Goal: Information Seeking & Learning: Learn about a topic

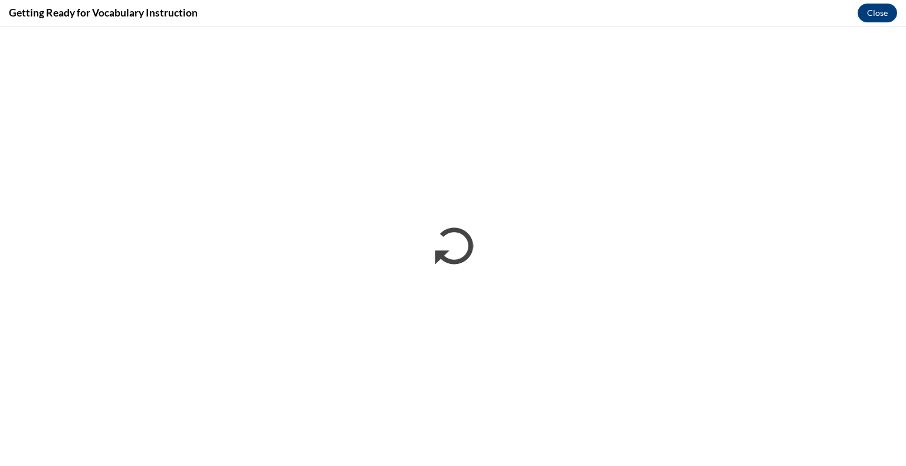
click at [75, 15] on h4 "Getting Ready for Vocabulary Instruction" at bounding box center [103, 12] width 189 height 15
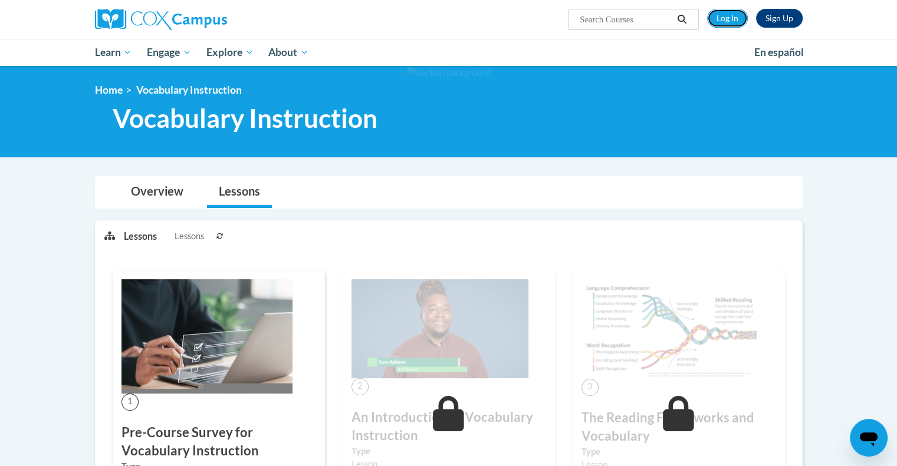
click at [730, 22] on link "Log In" at bounding box center [727, 18] width 41 height 19
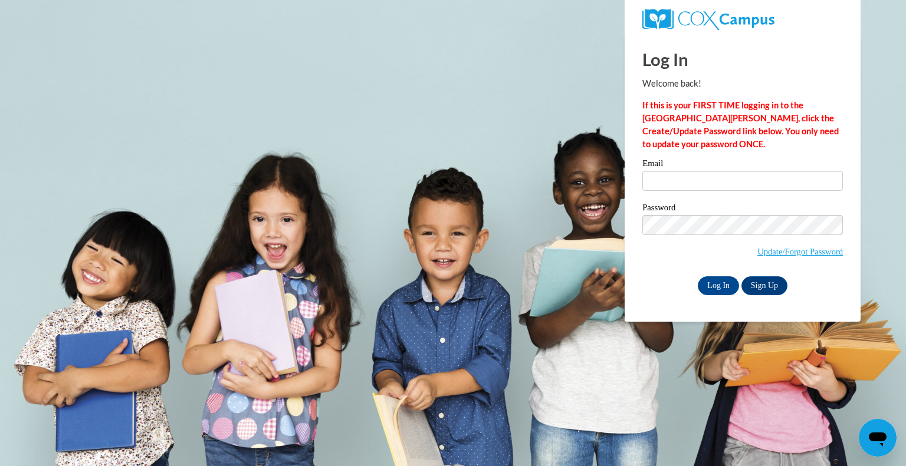
type input "[EMAIL_ADDRESS][DOMAIN_NAME]"
click at [718, 287] on input "Log In" at bounding box center [718, 286] width 41 height 19
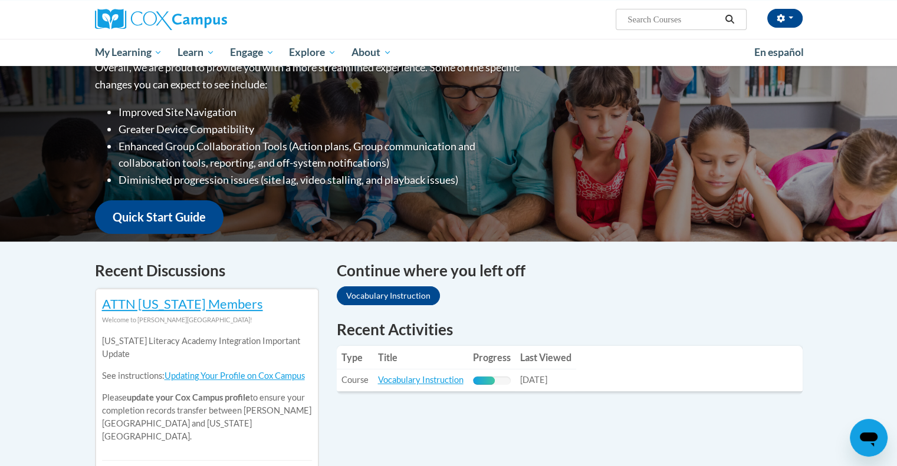
scroll to position [167, 0]
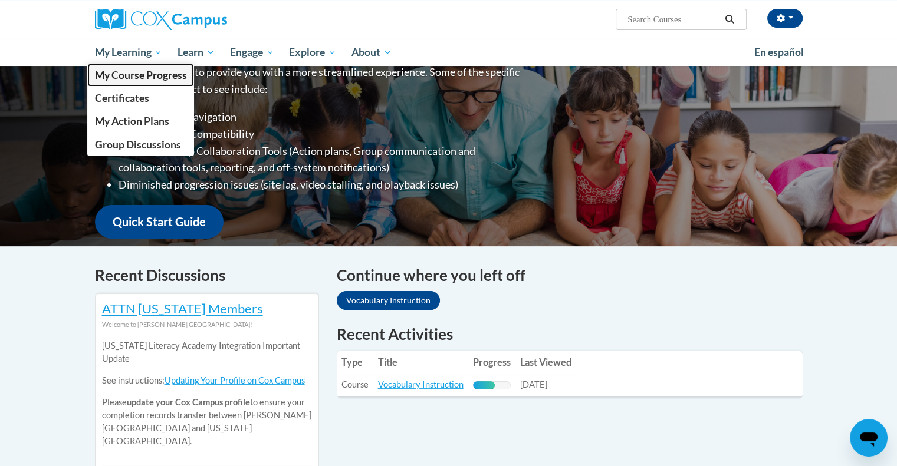
click at [151, 74] on span "My Course Progress" at bounding box center [140, 75] width 92 height 12
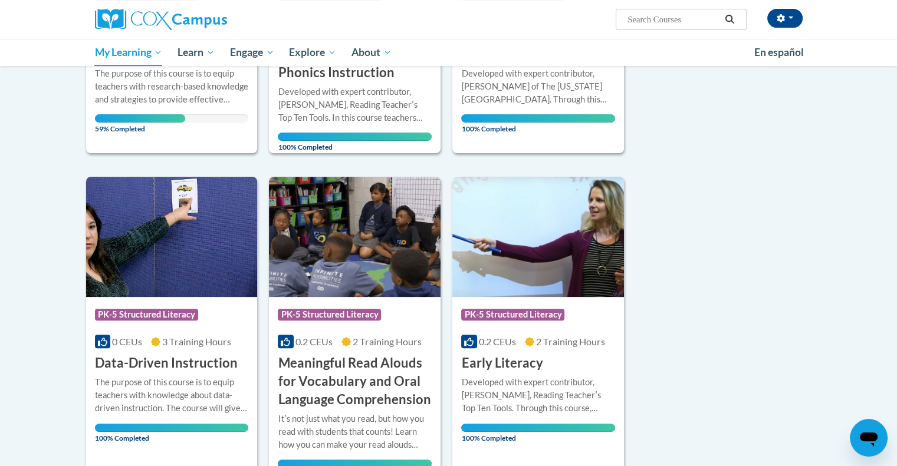
scroll to position [236, 0]
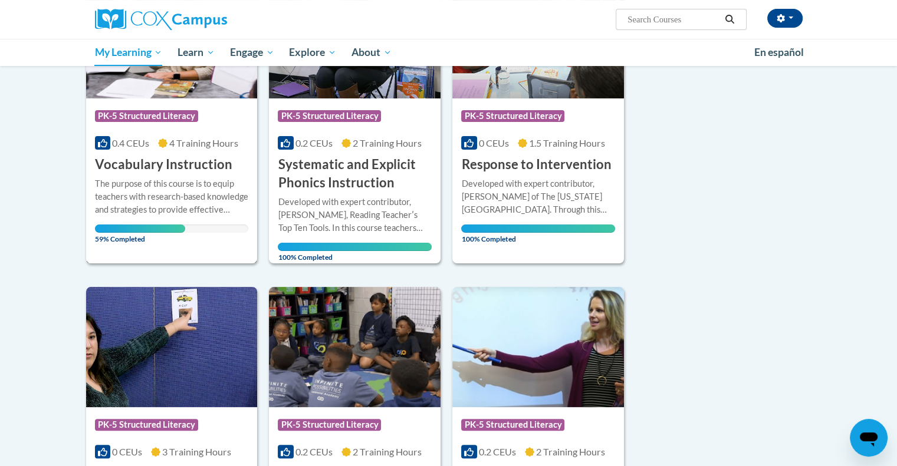
click at [116, 165] on h3 "Vocabulary Instruction" at bounding box center [163, 165] width 137 height 18
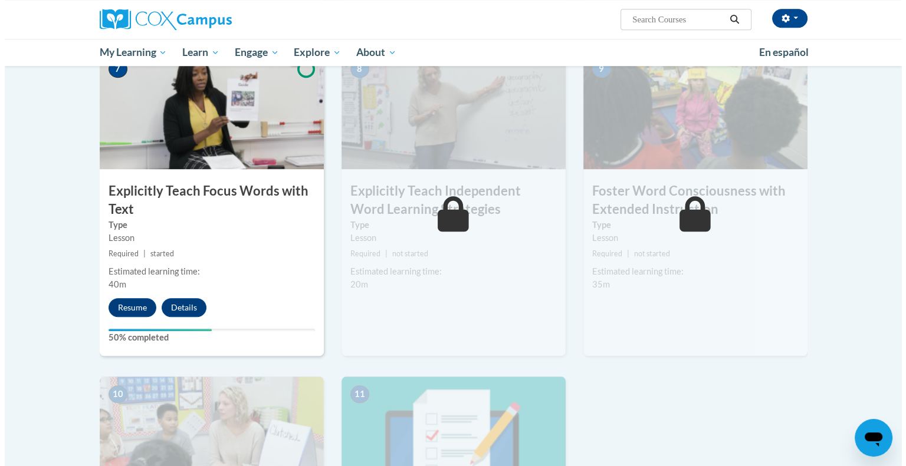
scroll to position [928, 0]
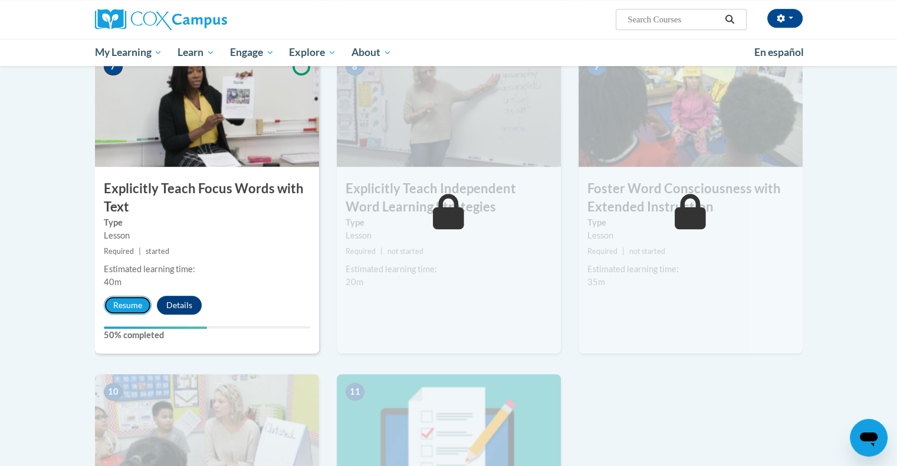
click at [110, 300] on button "Resume" at bounding box center [128, 305] width 48 height 19
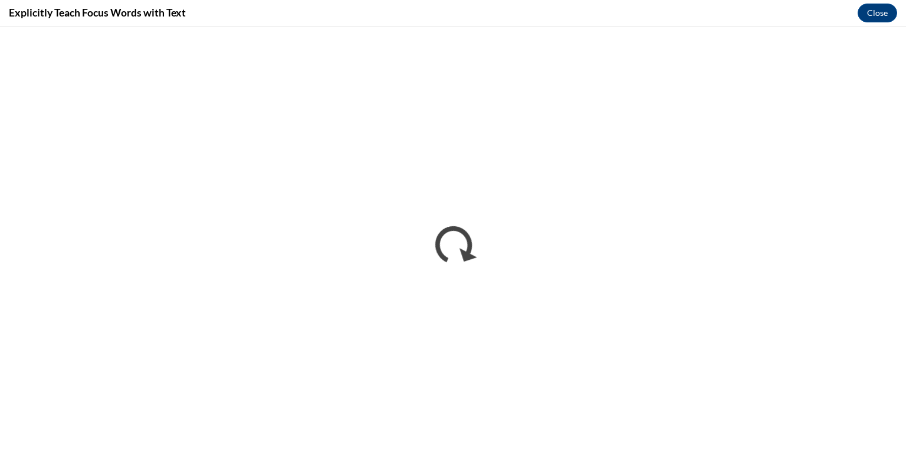
scroll to position [0, 0]
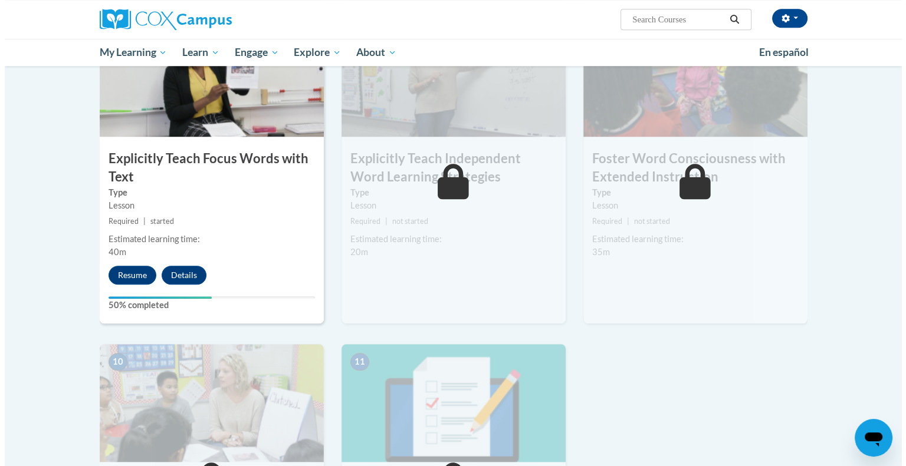
scroll to position [960, 0]
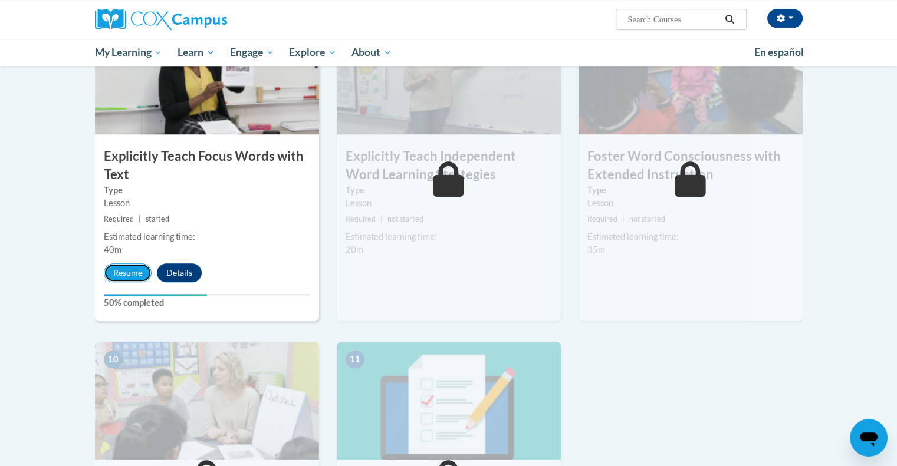
click at [123, 276] on button "Resume" at bounding box center [128, 273] width 48 height 19
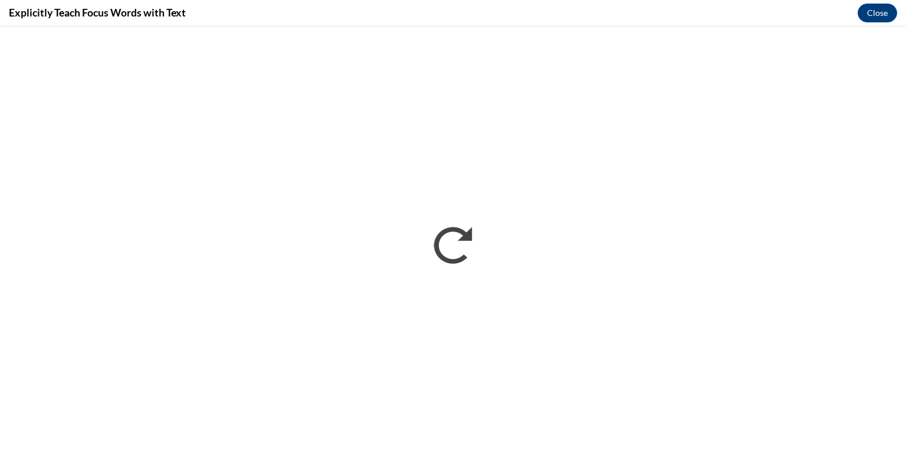
scroll to position [0, 0]
